Goal: Task Accomplishment & Management: Manage account settings

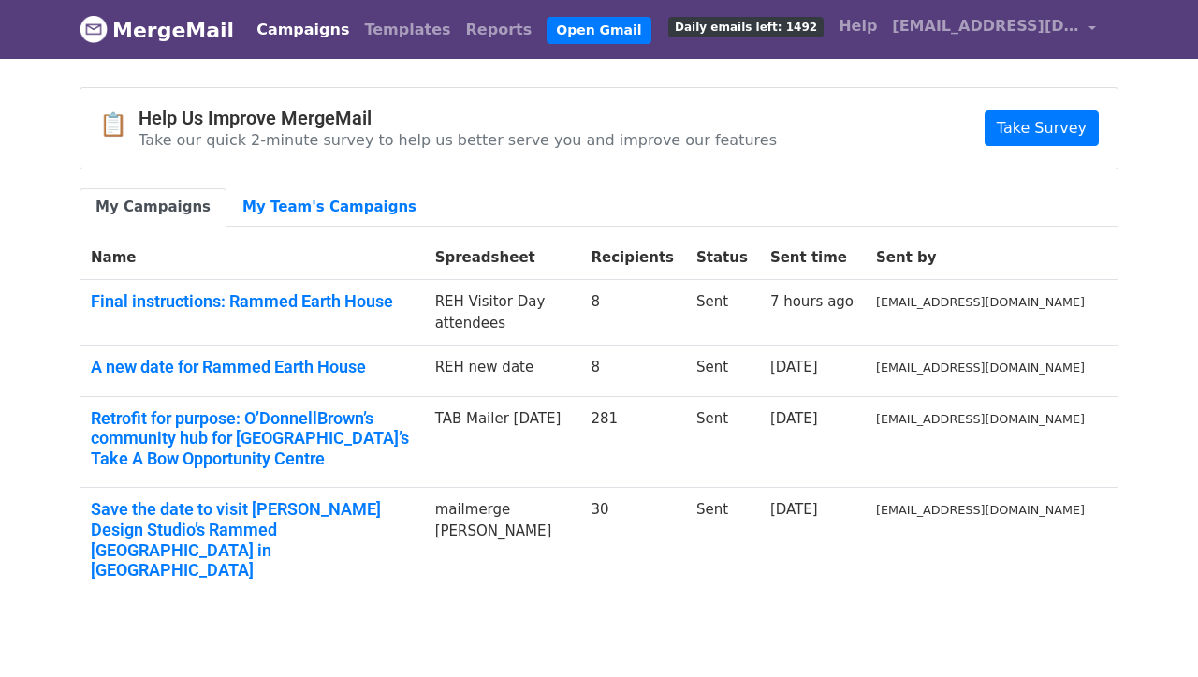
click at [155, 204] on link "My Campaigns" at bounding box center [153, 207] width 147 height 38
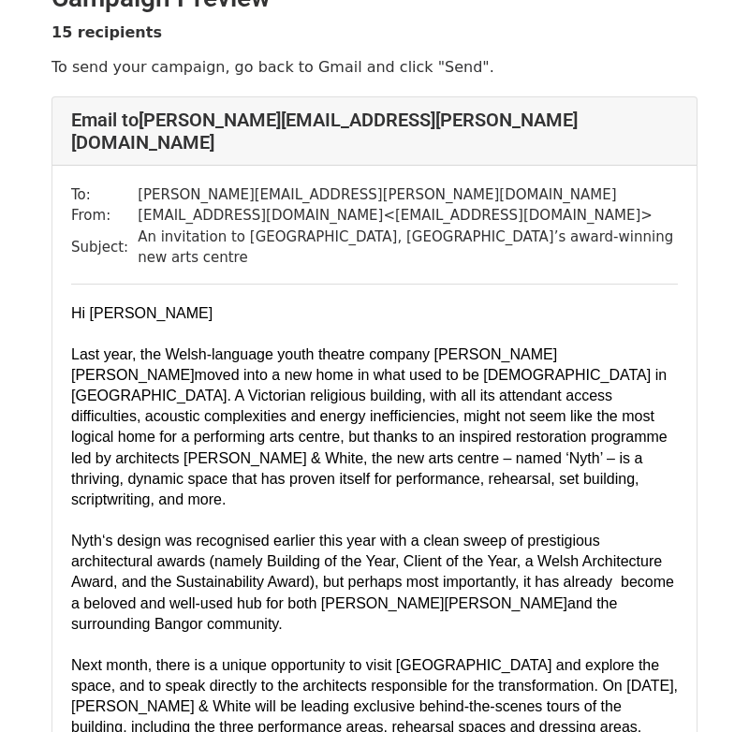
scroll to position [43, 0]
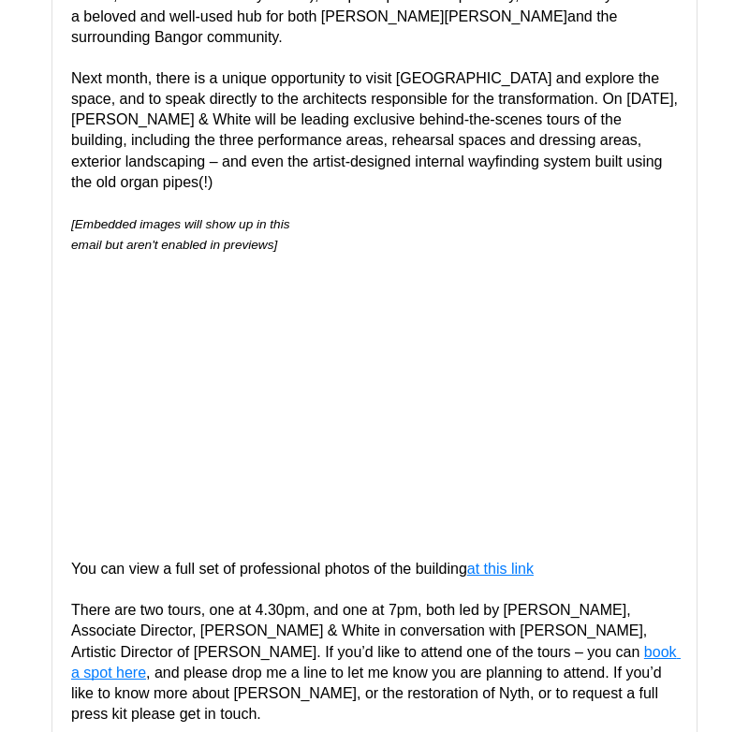
scroll to position [670, 0]
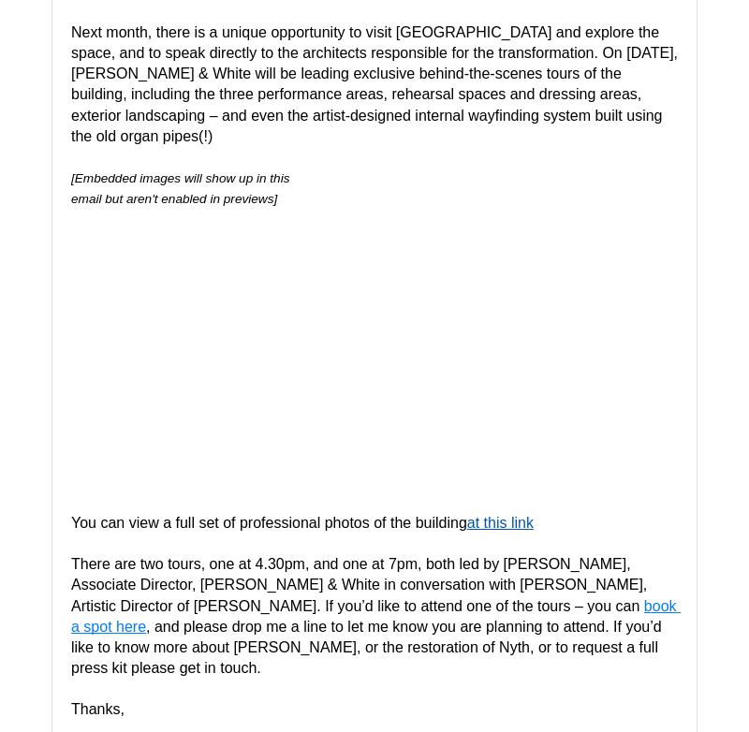
click at [513, 515] on span "at this link" at bounding box center [500, 523] width 66 height 16
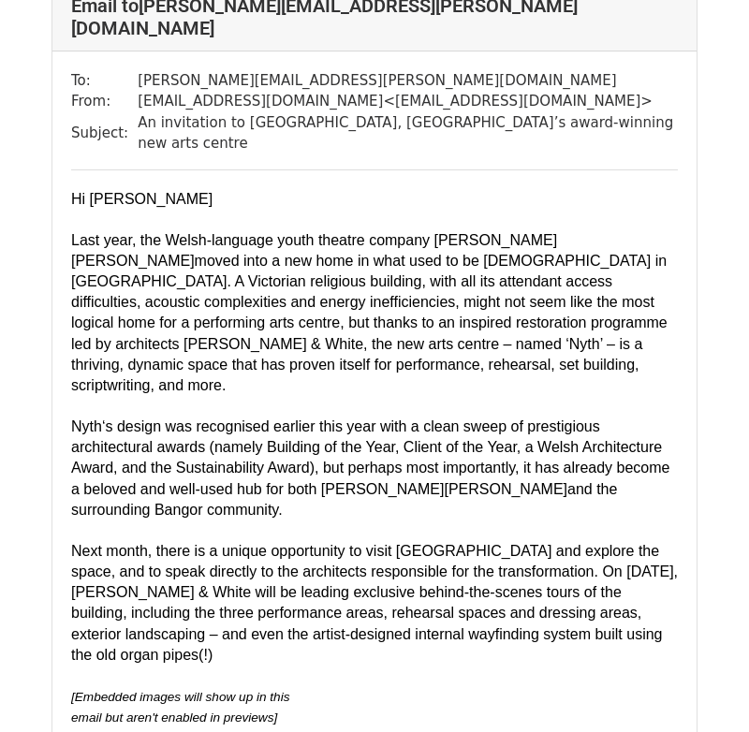
scroll to position [153, 0]
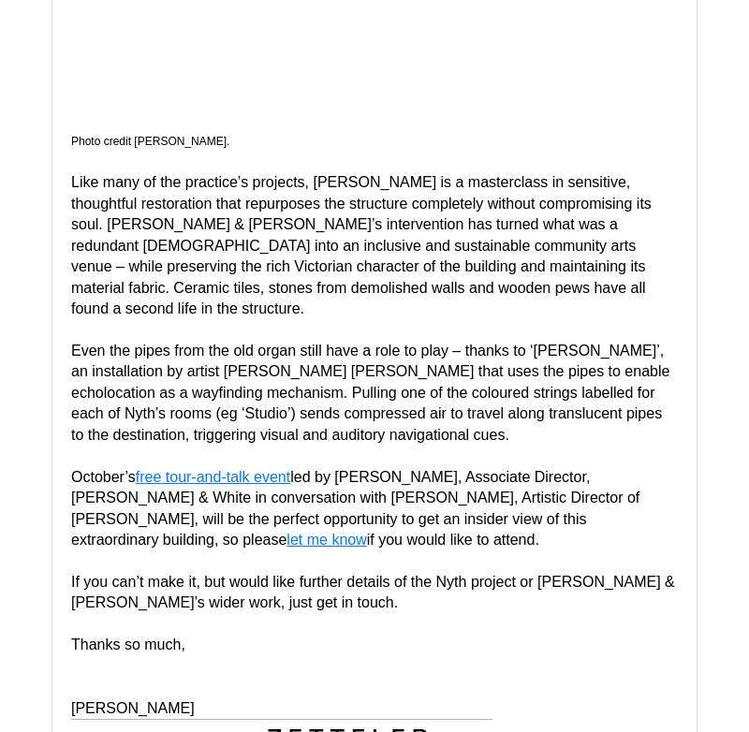
scroll to position [882, 0]
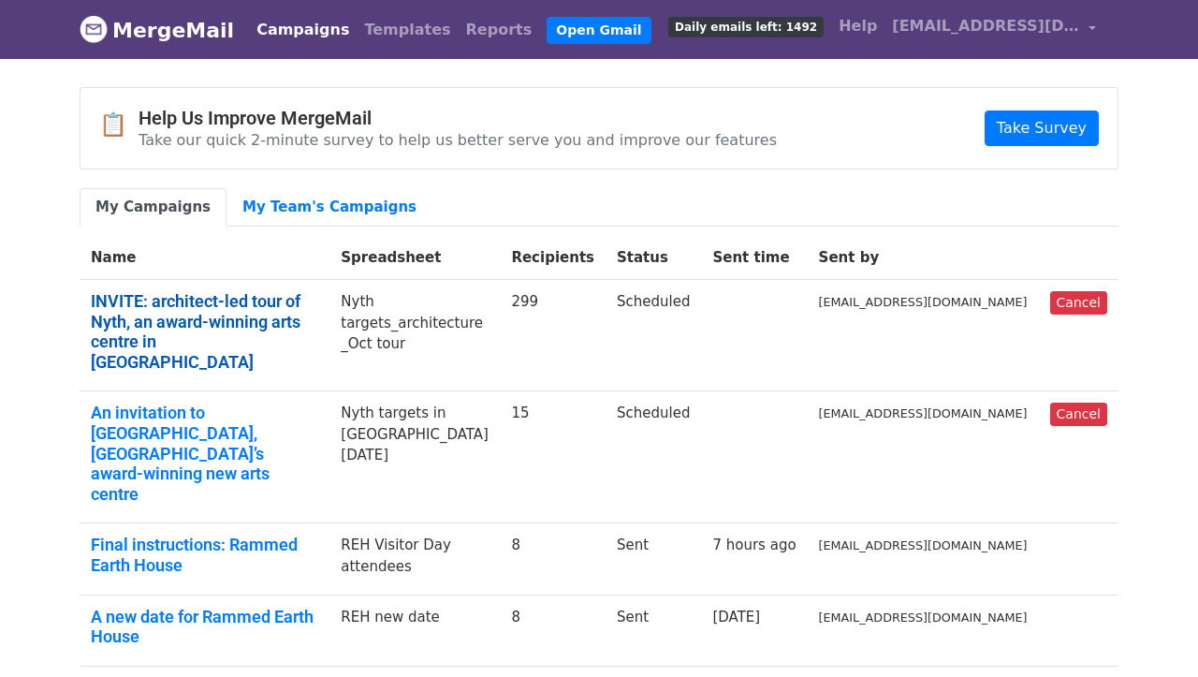
click at [145, 314] on link "INVITE: architect-led tour of Nyth, an award-winning arts centre in [GEOGRAPHIC…" at bounding box center [204, 331] width 227 height 80
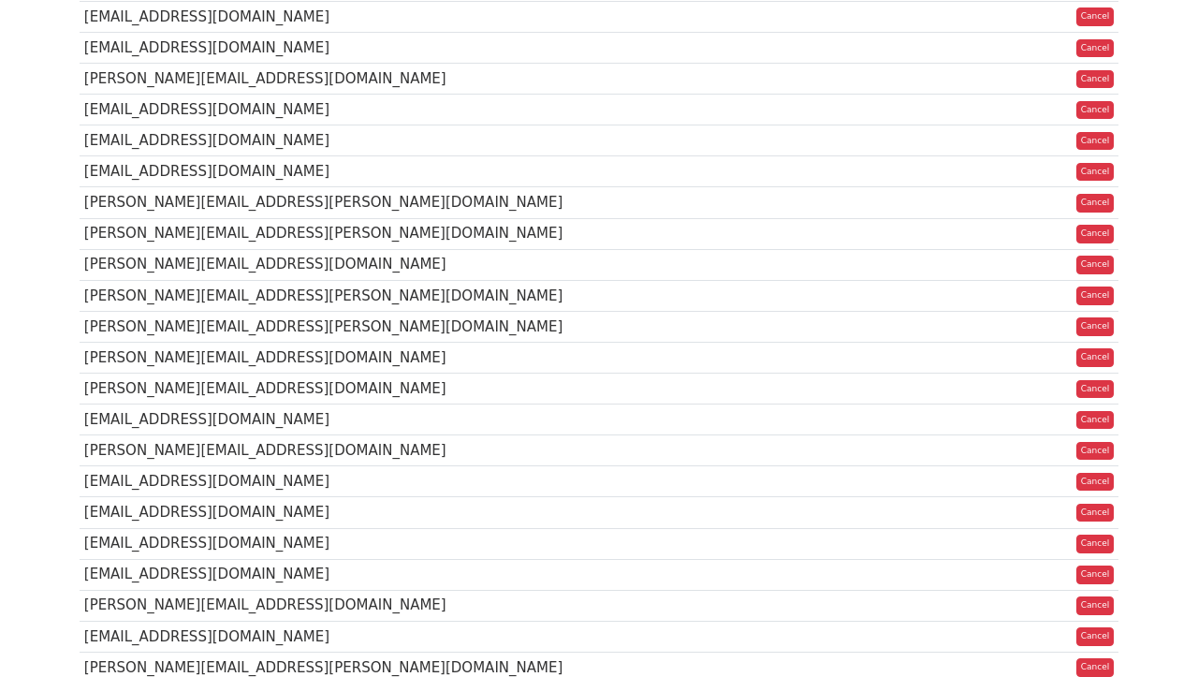
scroll to position [4216, 0]
